Goal: Task Accomplishment & Management: Manage account settings

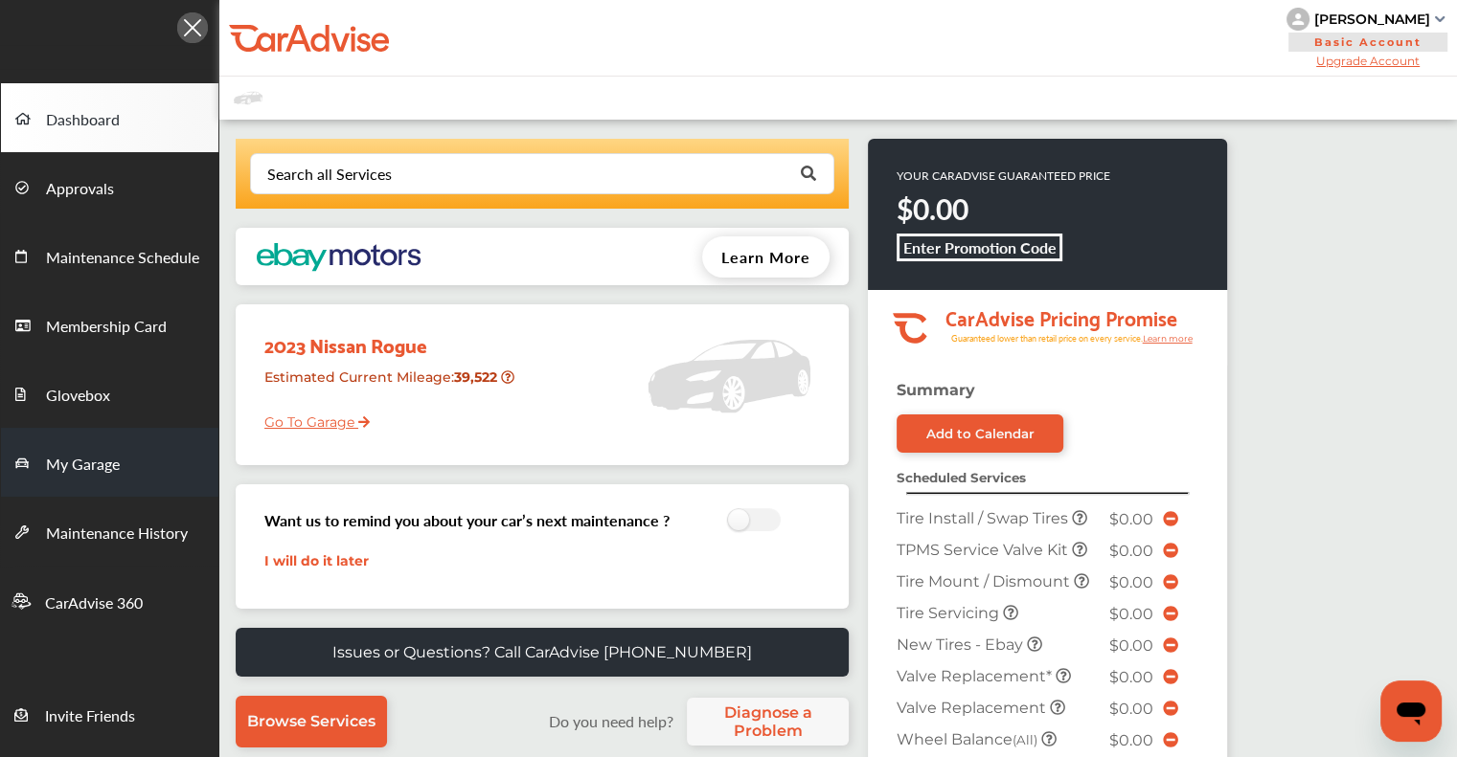
click at [36, 458] on span at bounding box center [30, 462] width 31 height 31
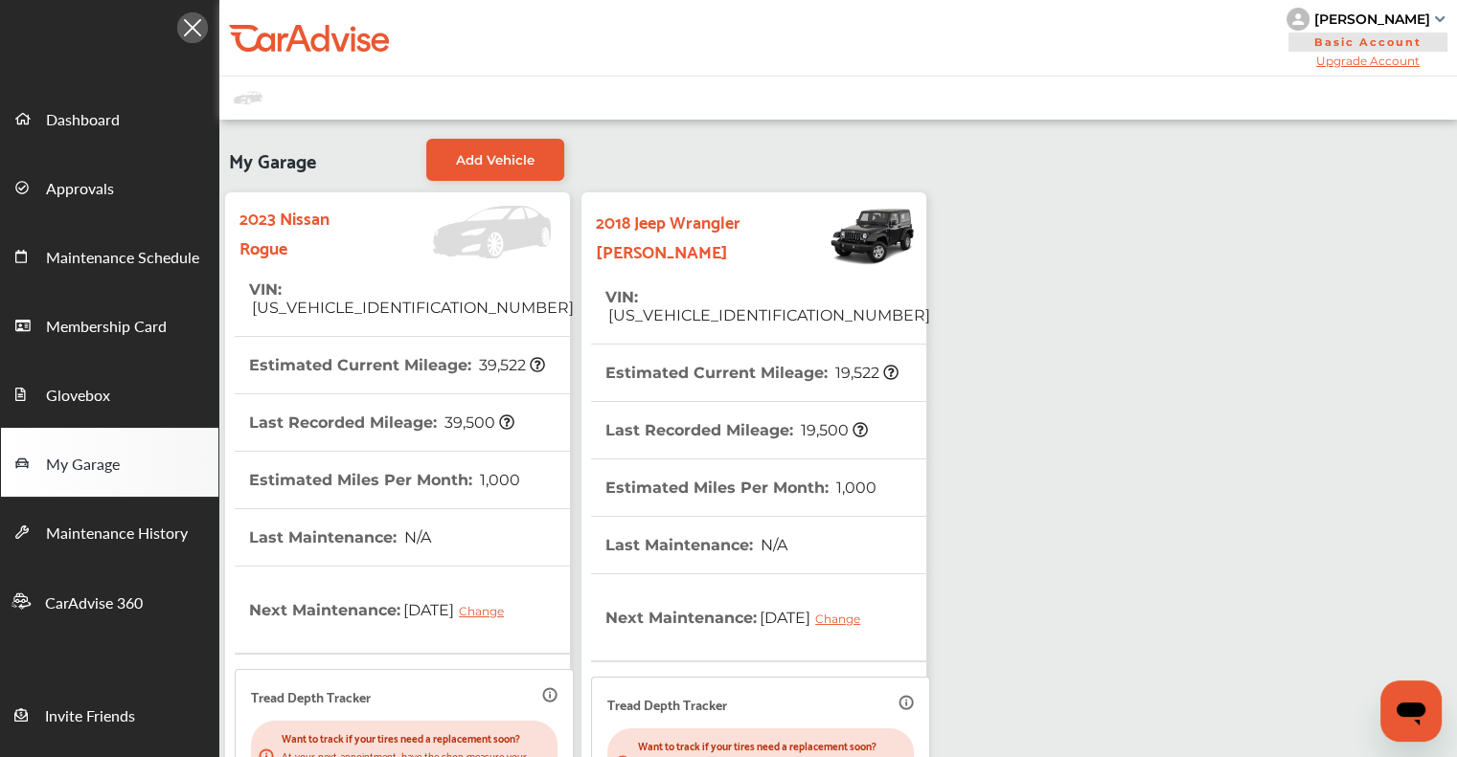
click at [318, 299] on span "[US_VEHICLE_IDENTIFICATION_NUMBER]" at bounding box center [411, 308] width 325 height 18
click at [306, 271] on th "VIN : [US_VEHICLE_IDENTIFICATION_NUMBER]" at bounding box center [411, 298] width 325 height 75
click at [321, 299] on span "[US_VEHICLE_IDENTIFICATION_NUMBER]" at bounding box center [411, 308] width 325 height 18
click at [330, 299] on span "[US_VEHICLE_IDENTIFICATION_NUMBER]" at bounding box center [411, 308] width 325 height 18
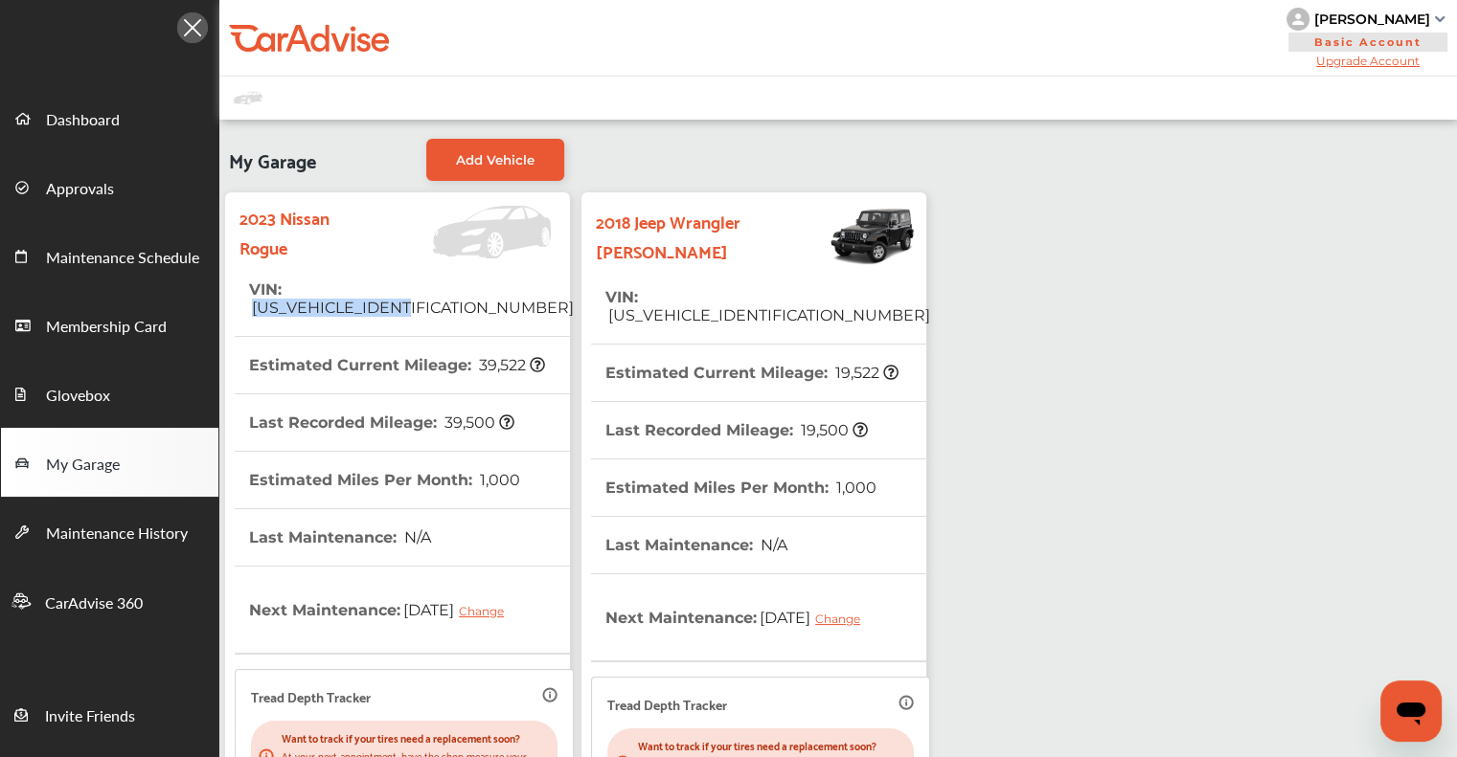
copy span "[US_VEHICLE_IDENTIFICATION_NUMBER]"
click at [84, 118] on span "Dashboard" at bounding box center [83, 120] width 74 height 25
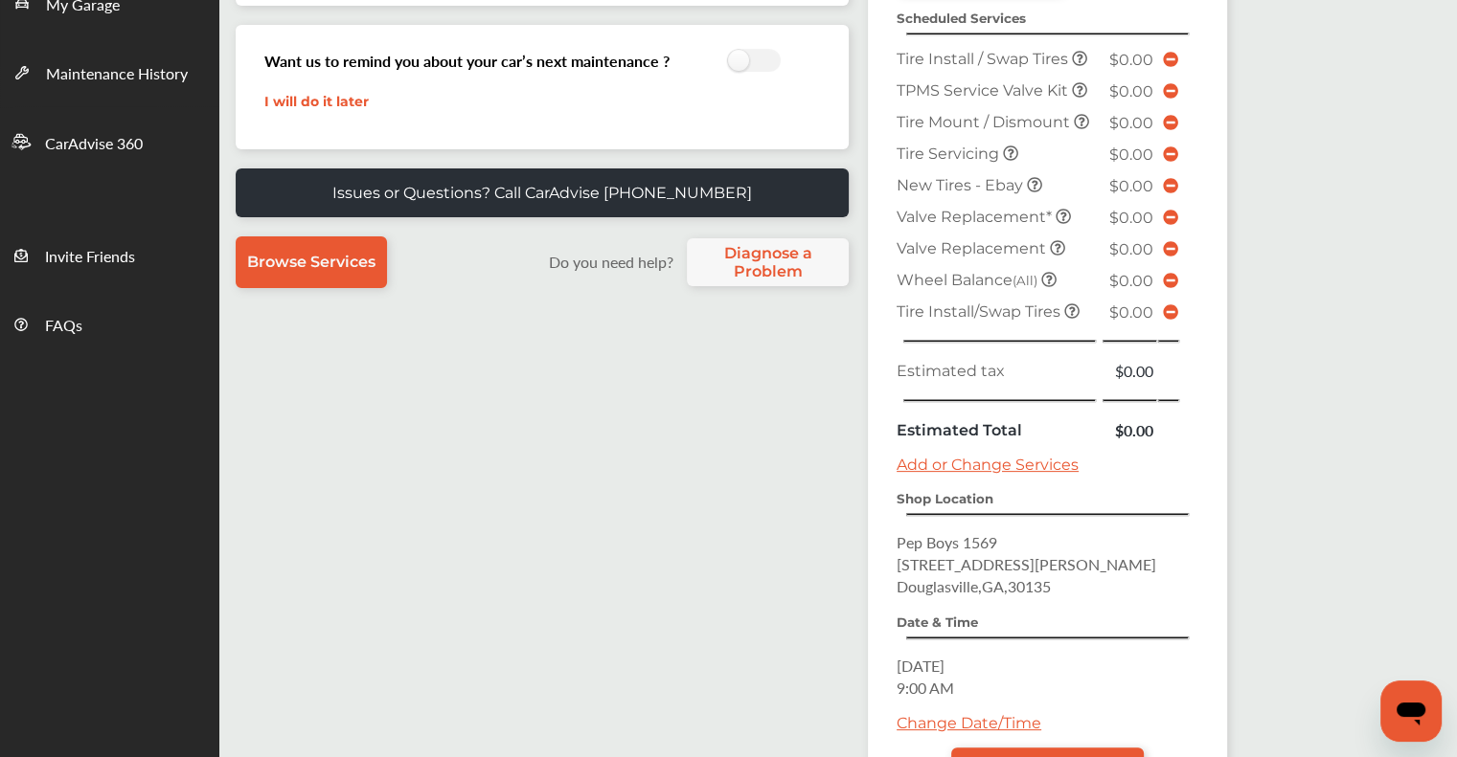
scroll to position [625, 0]
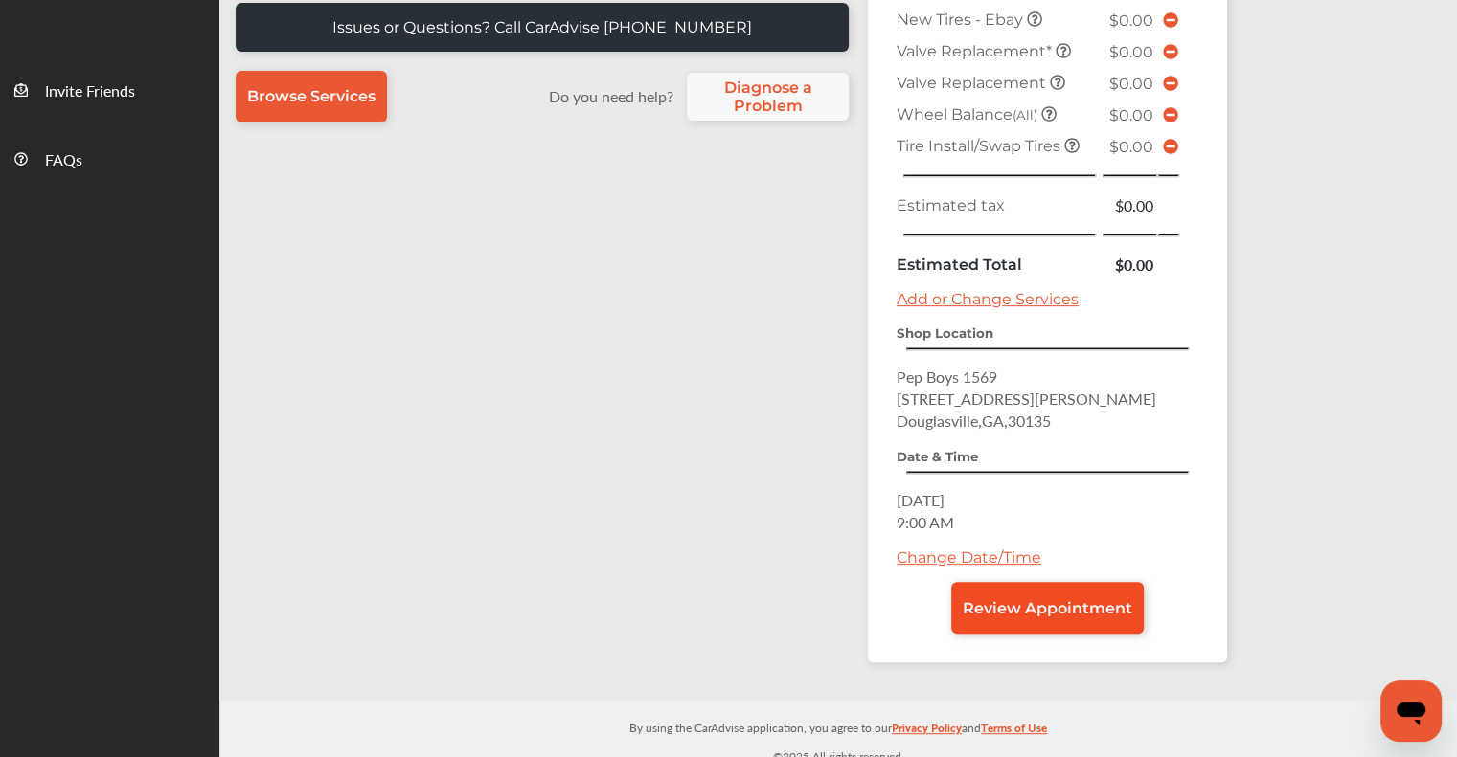
click at [744, 599] on span "Review Appointment" at bounding box center [1046, 608] width 169 height 18
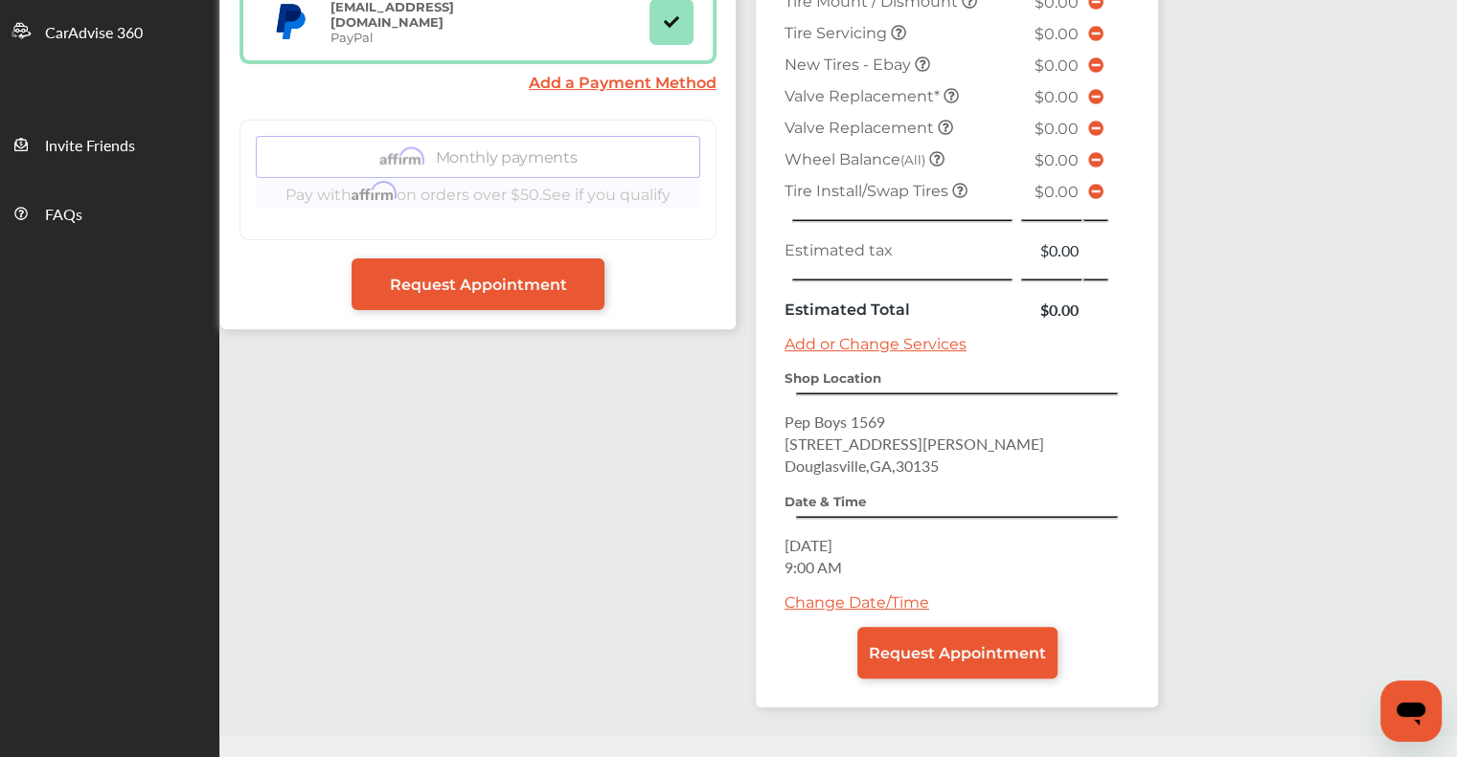
scroll to position [575, 0]
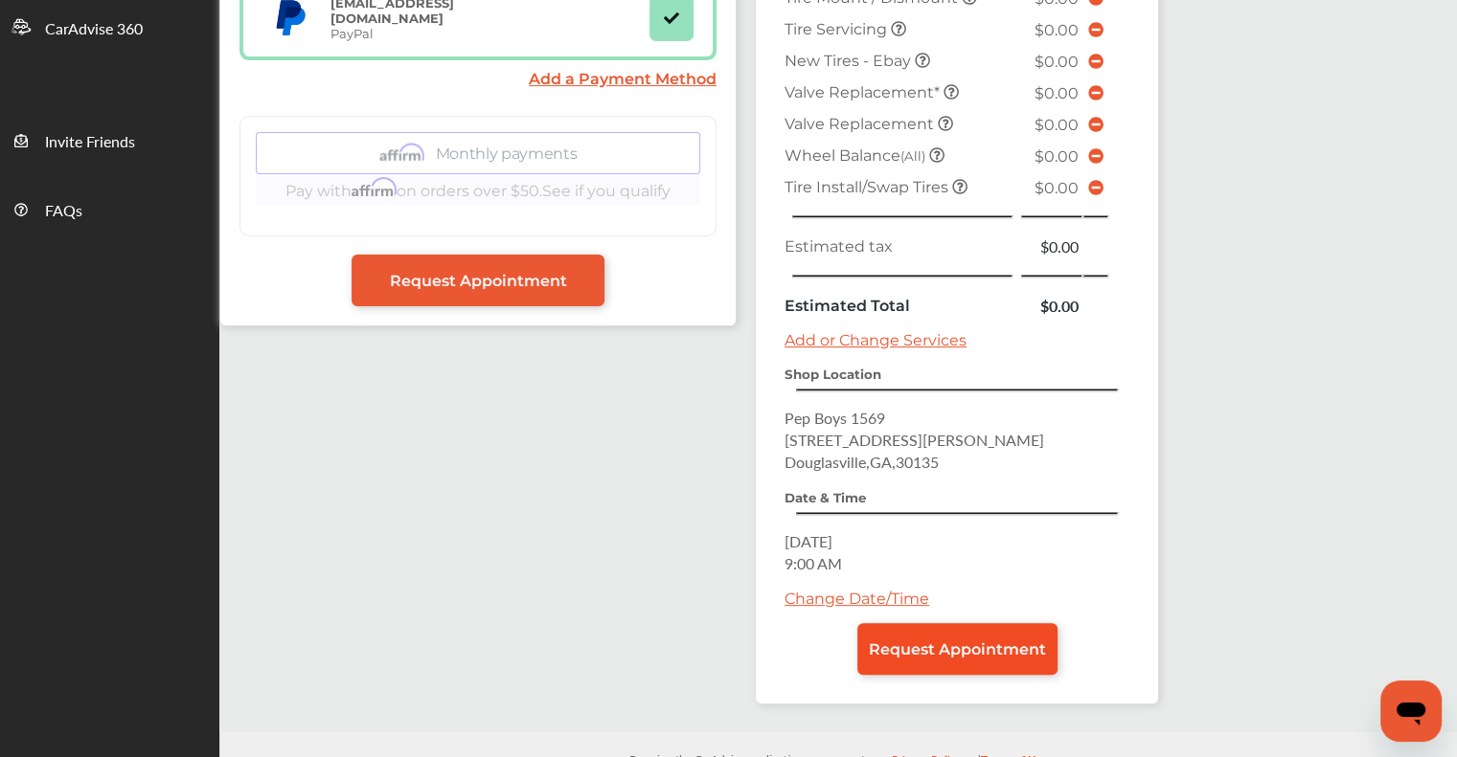
click at [744, 644] on span "Request Appointment" at bounding box center [957, 650] width 177 height 18
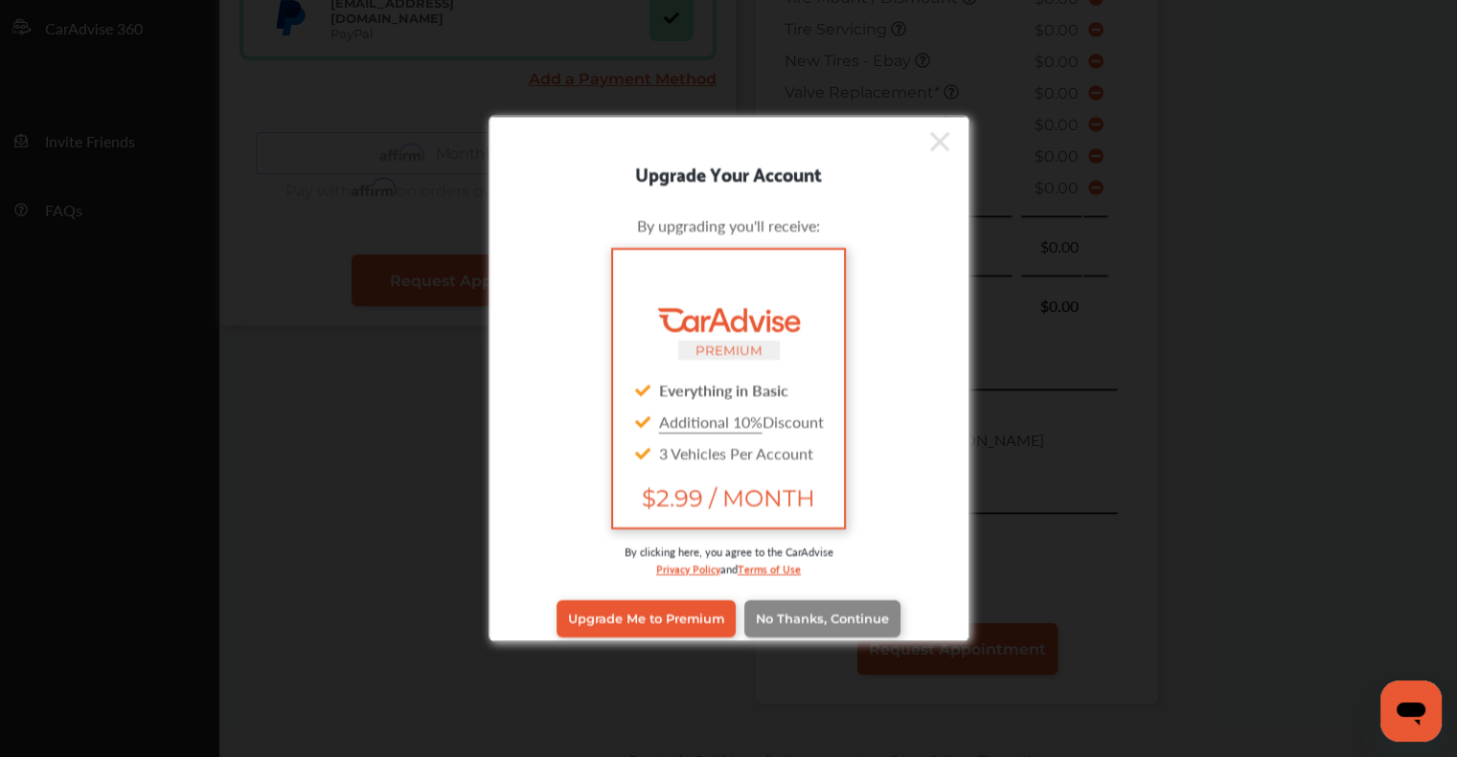
click at [744, 607] on link "No Thanks, Continue" at bounding box center [822, 618] width 156 height 36
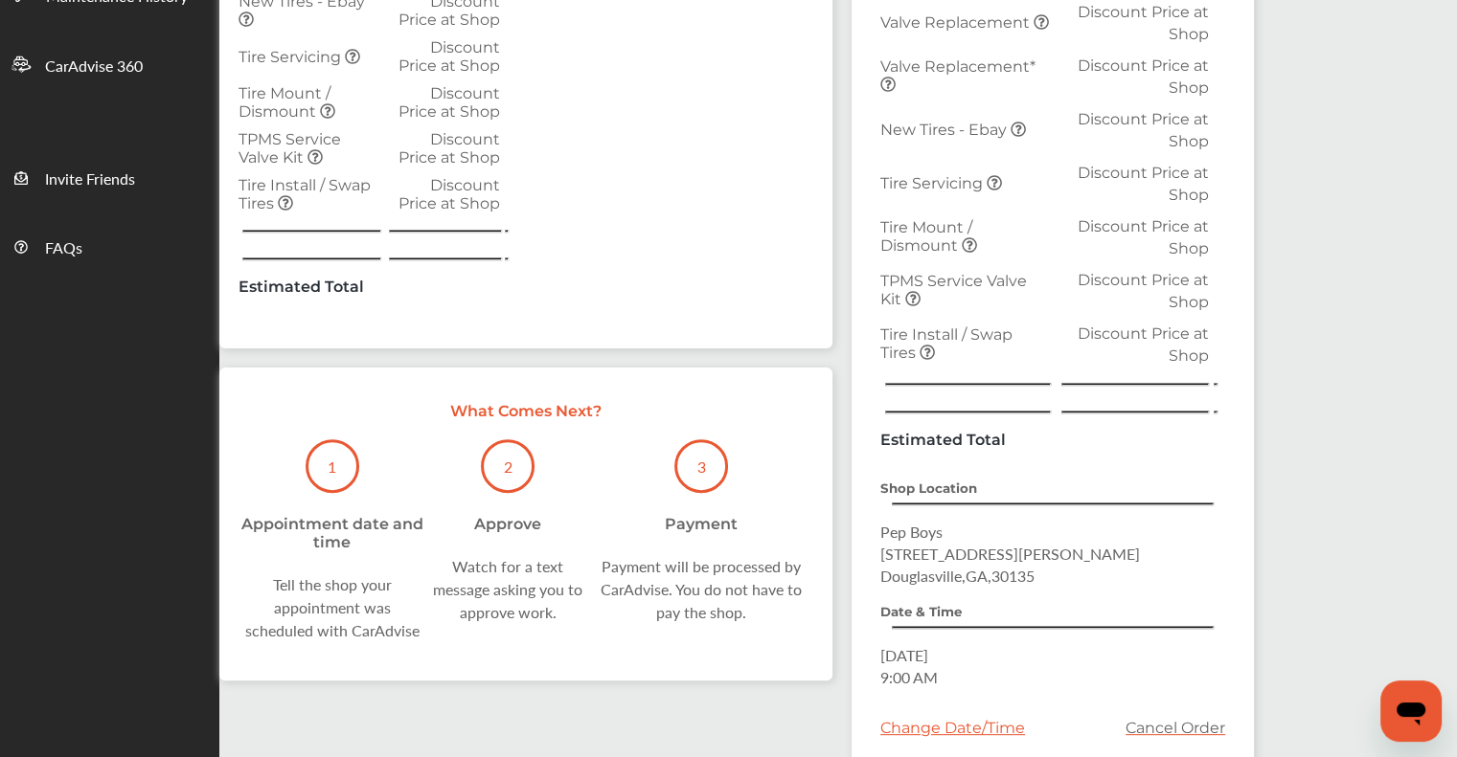
scroll to position [540, 0]
